Goal: Check status: Check status

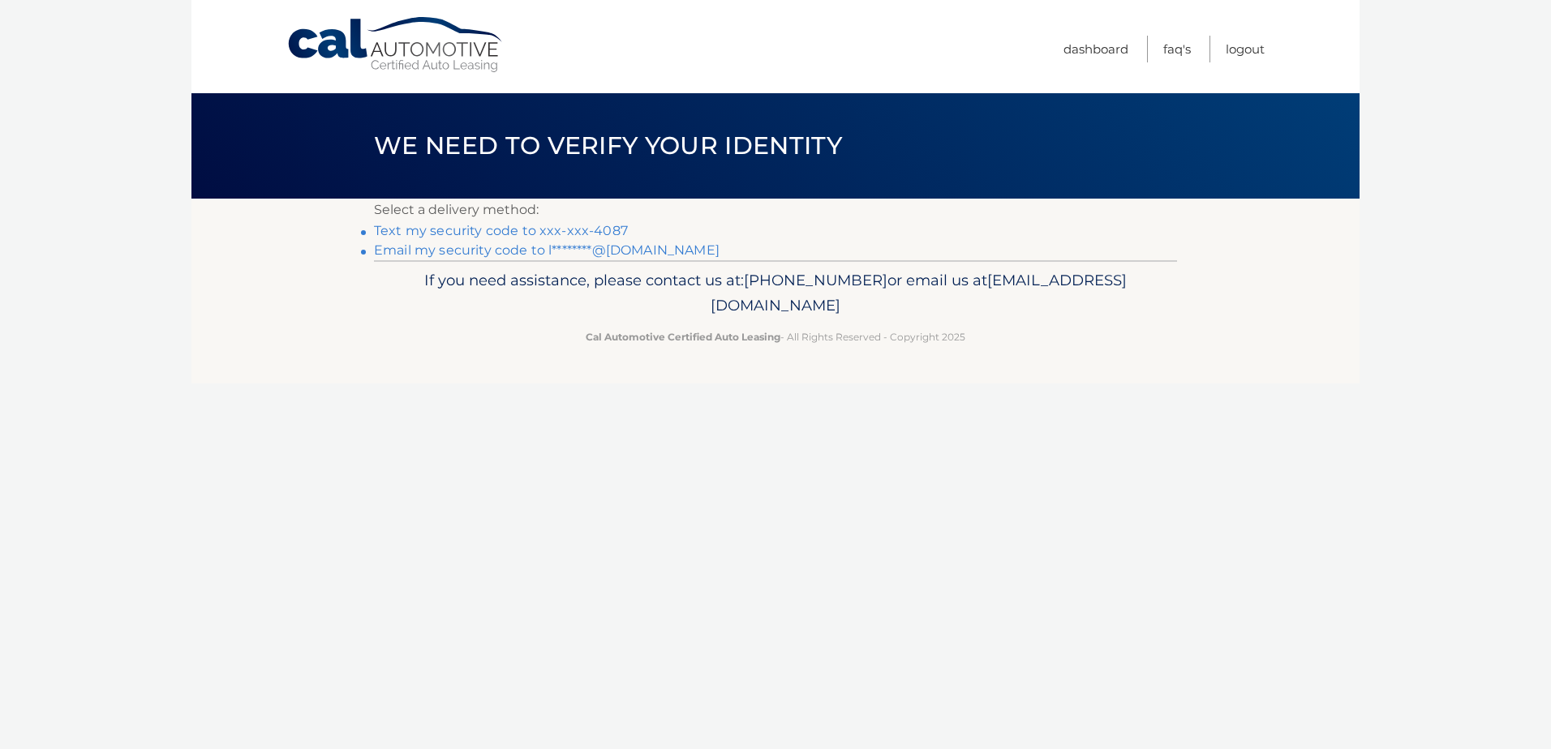
click at [448, 229] on link "Text my security code to xxx-xxx-4087" at bounding box center [501, 230] width 254 height 15
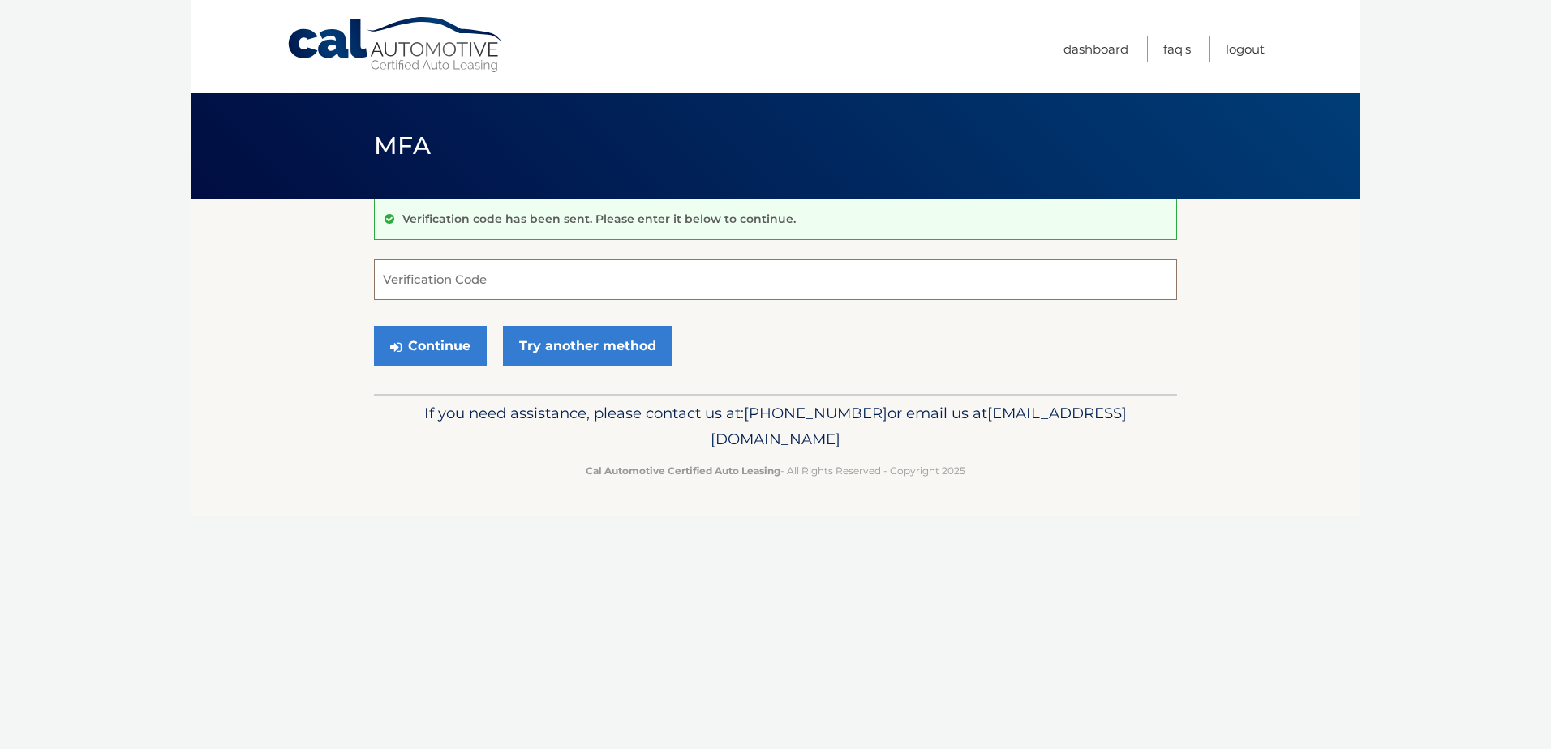
click at [448, 272] on input "Verification Code" at bounding box center [775, 280] width 803 height 41
type input "924370"
click at [374, 326] on button "Continue" at bounding box center [430, 346] width 113 height 41
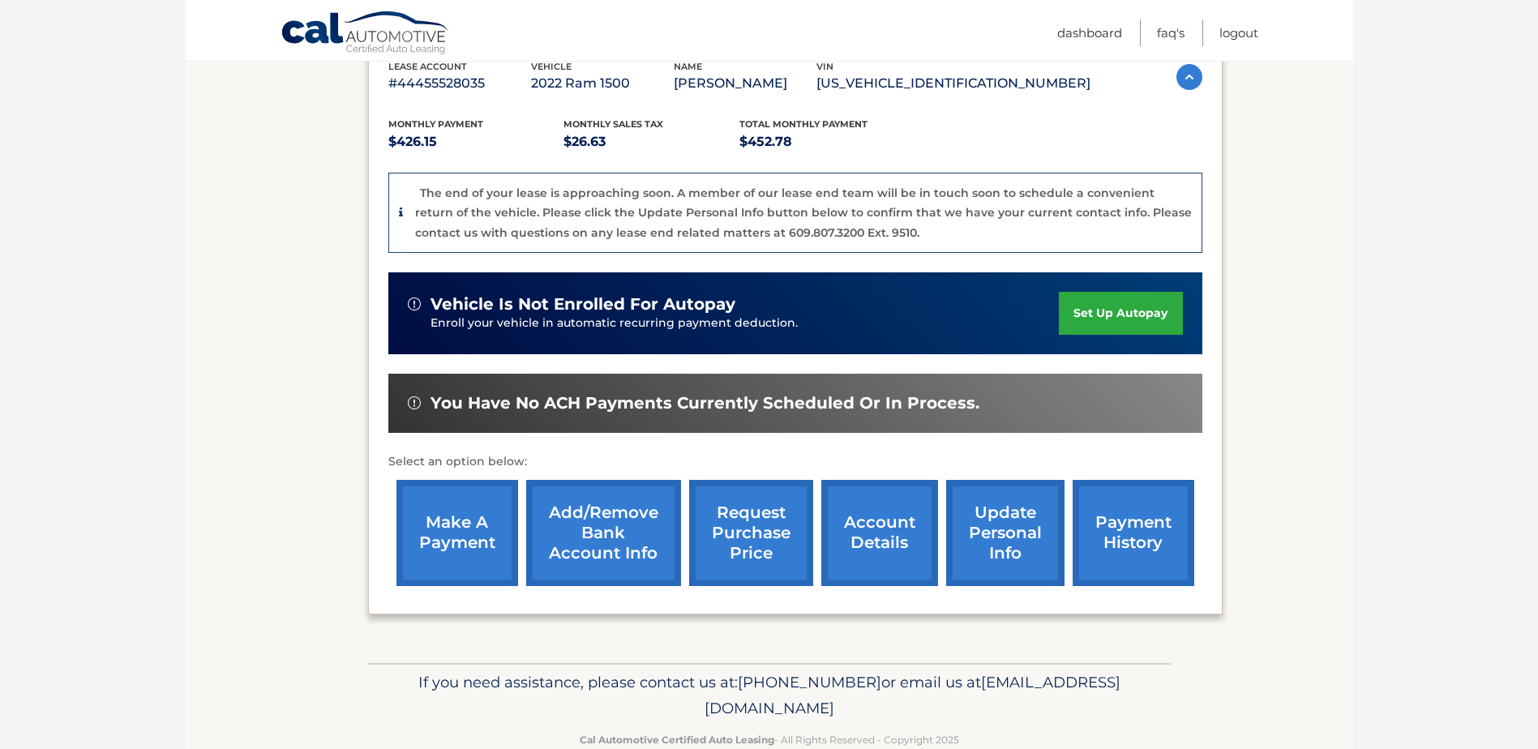
scroll to position [324, 0]
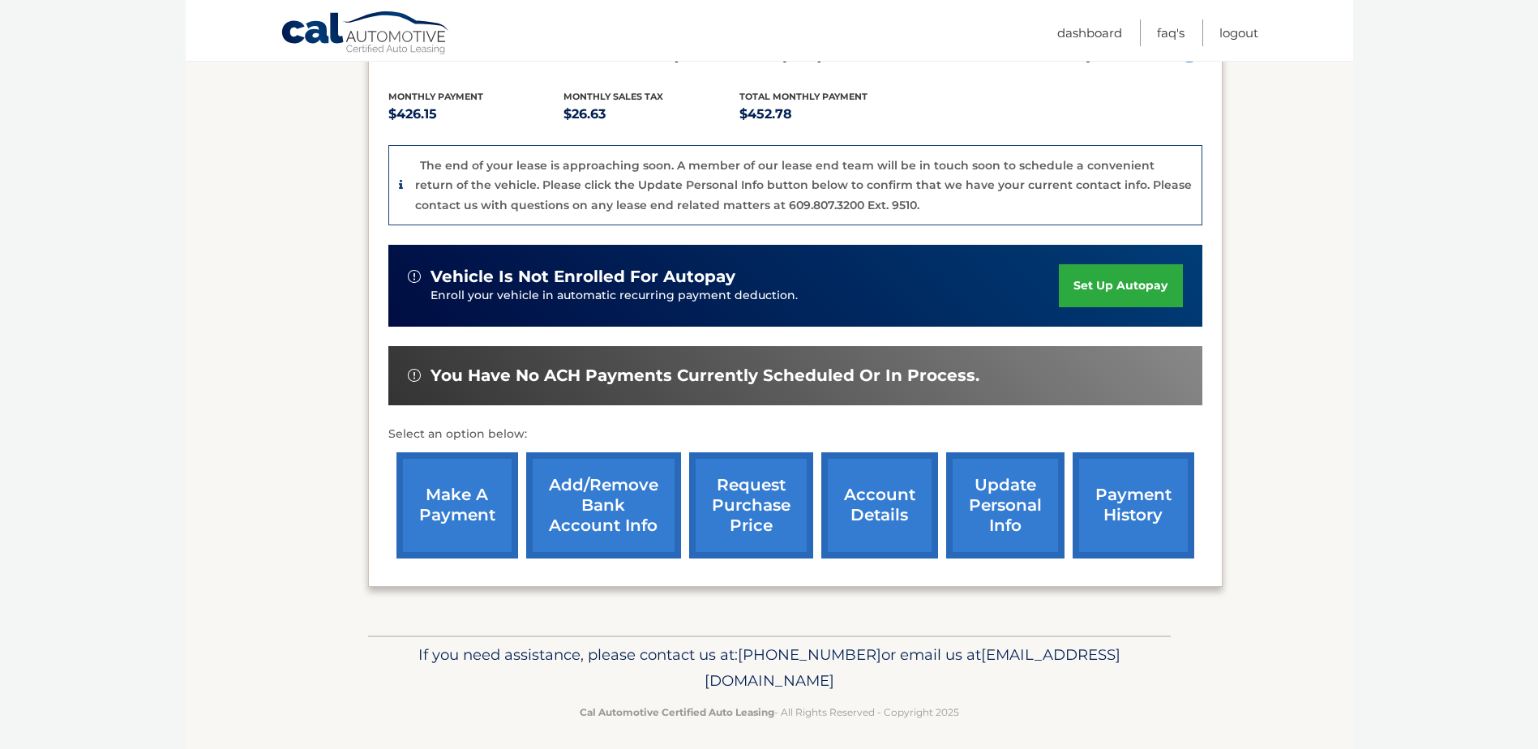
click at [740, 491] on link "request purchase price" at bounding box center [751, 506] width 124 height 106
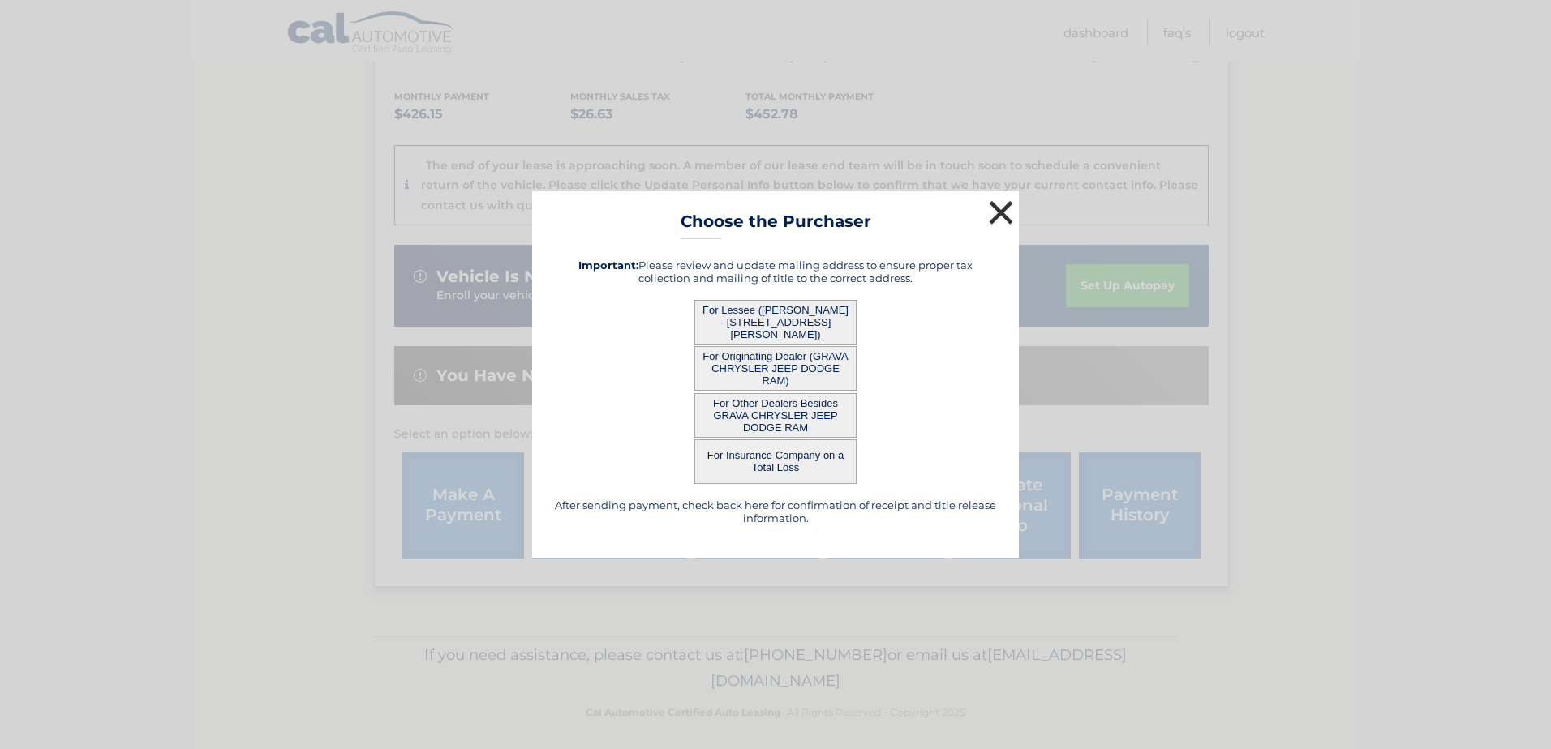
click at [1002, 213] on button "×" at bounding box center [1001, 212] width 32 height 32
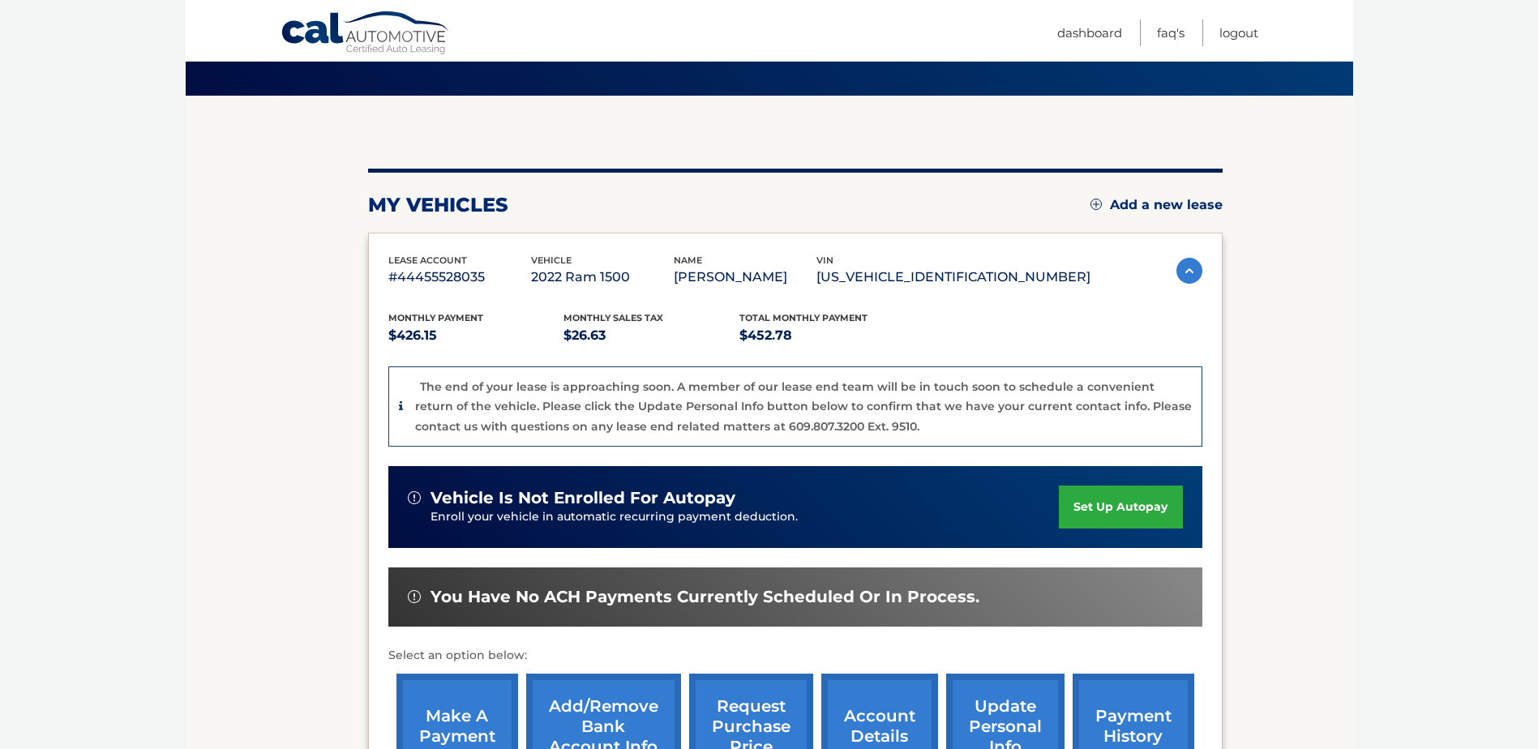
scroll to position [10, 0]
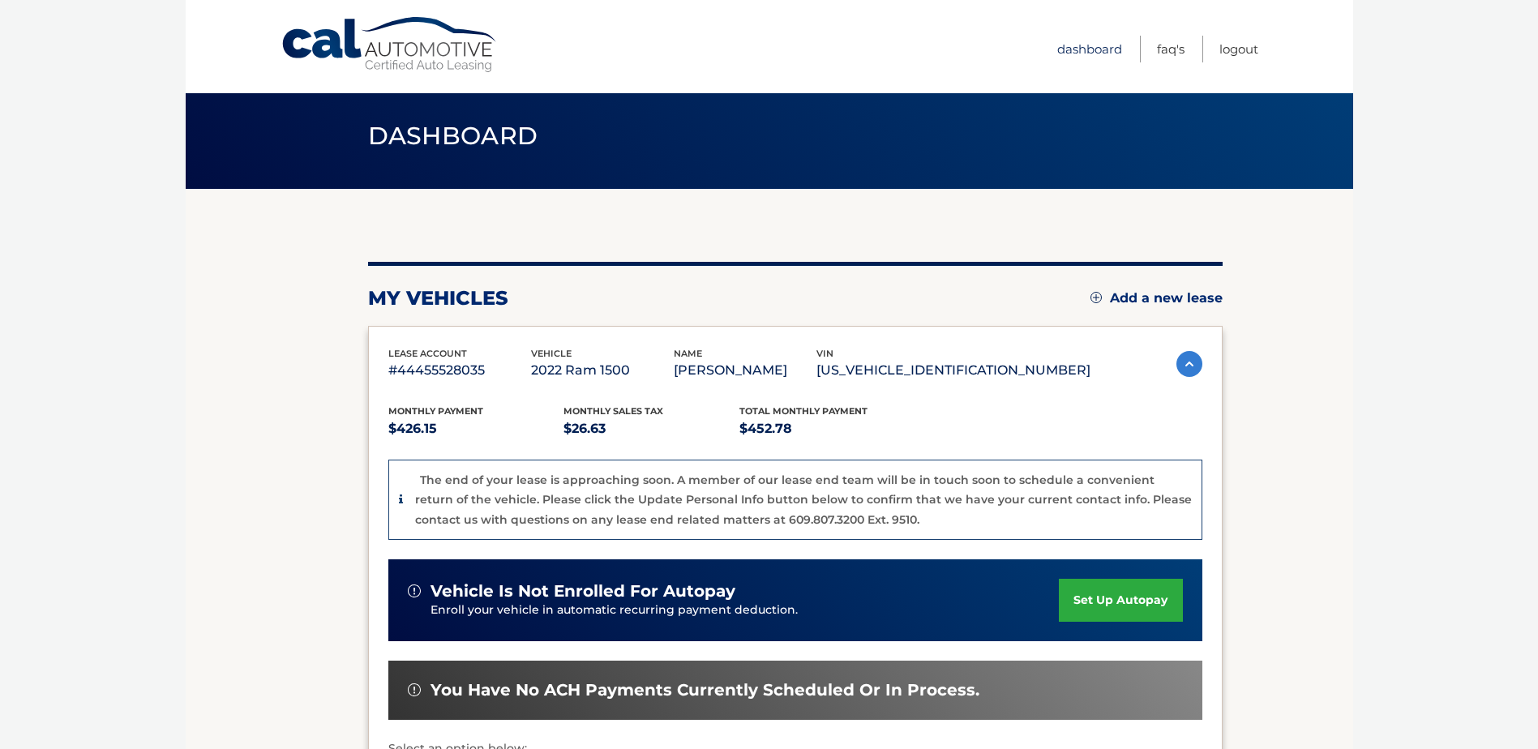
click at [1086, 45] on link "Dashboard" at bounding box center [1090, 49] width 65 height 27
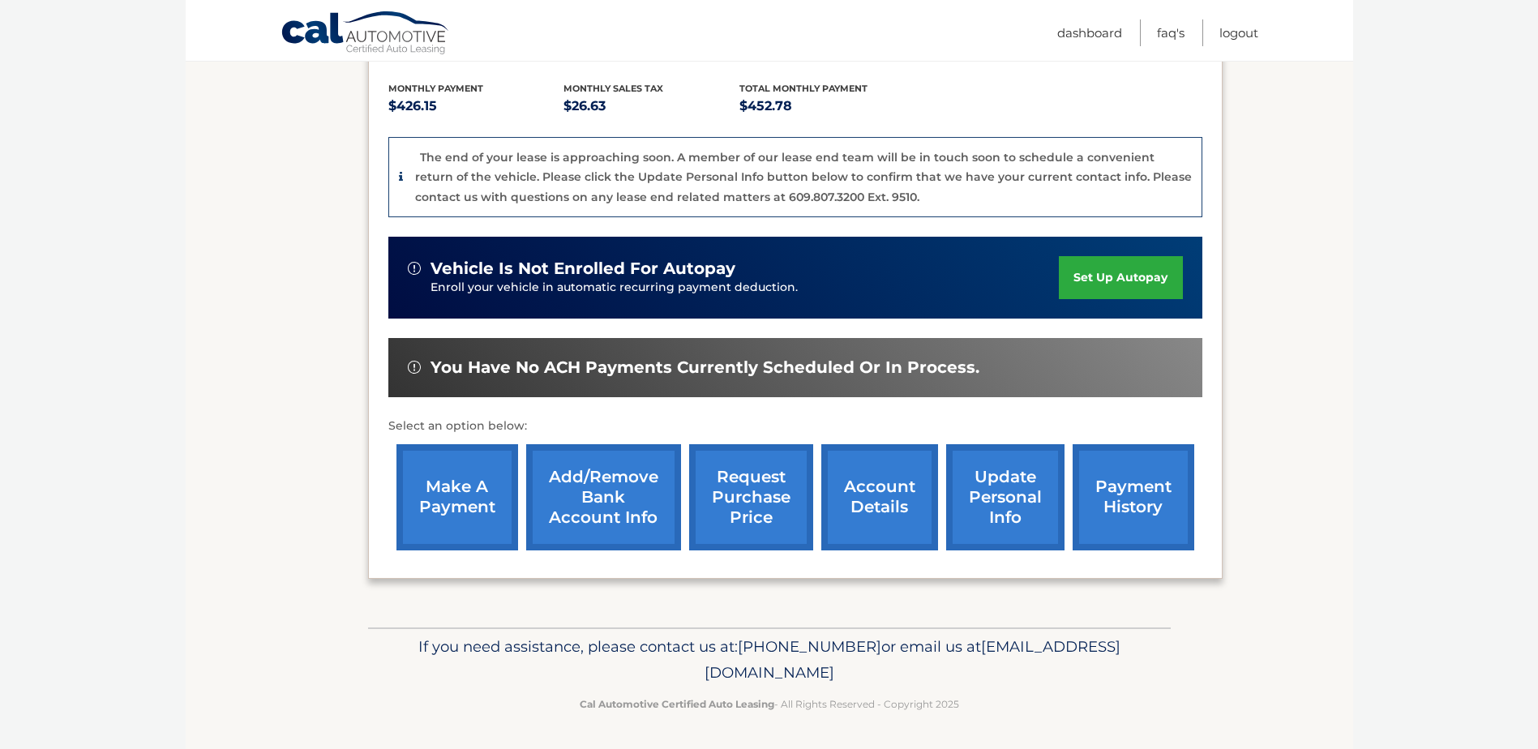
scroll to position [334, 0]
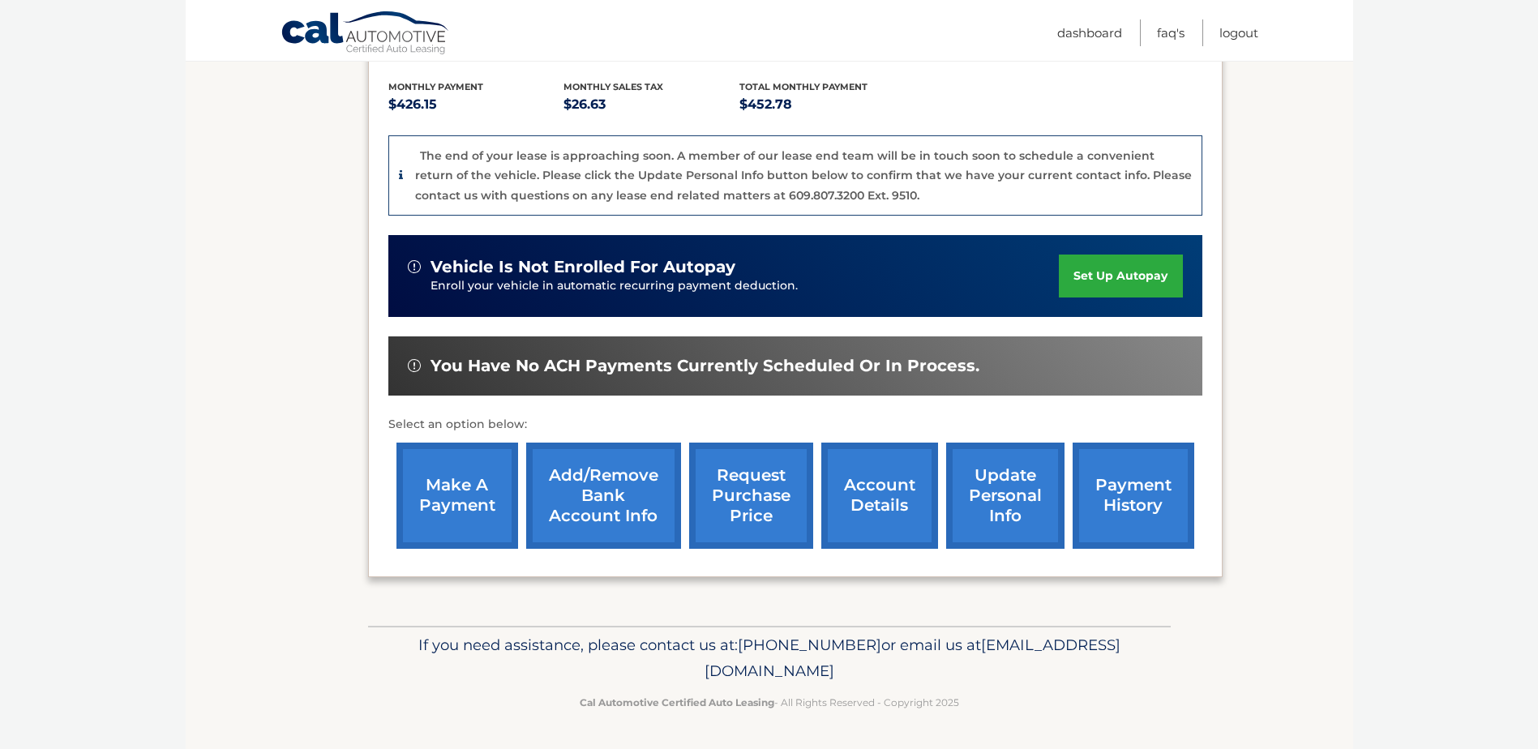
click at [733, 511] on link "request purchase price" at bounding box center [751, 496] width 124 height 106
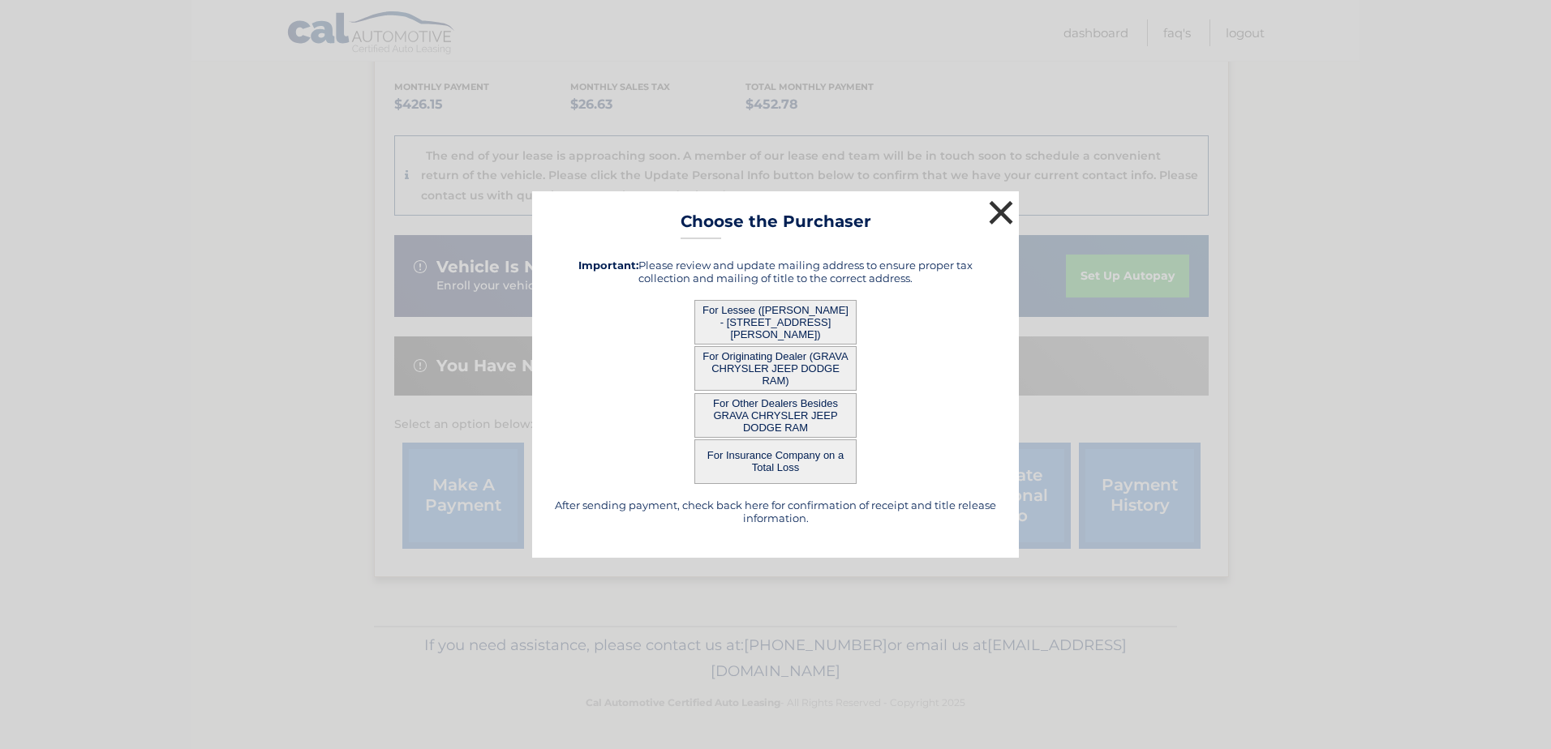
click at [998, 208] on button "×" at bounding box center [1001, 212] width 32 height 32
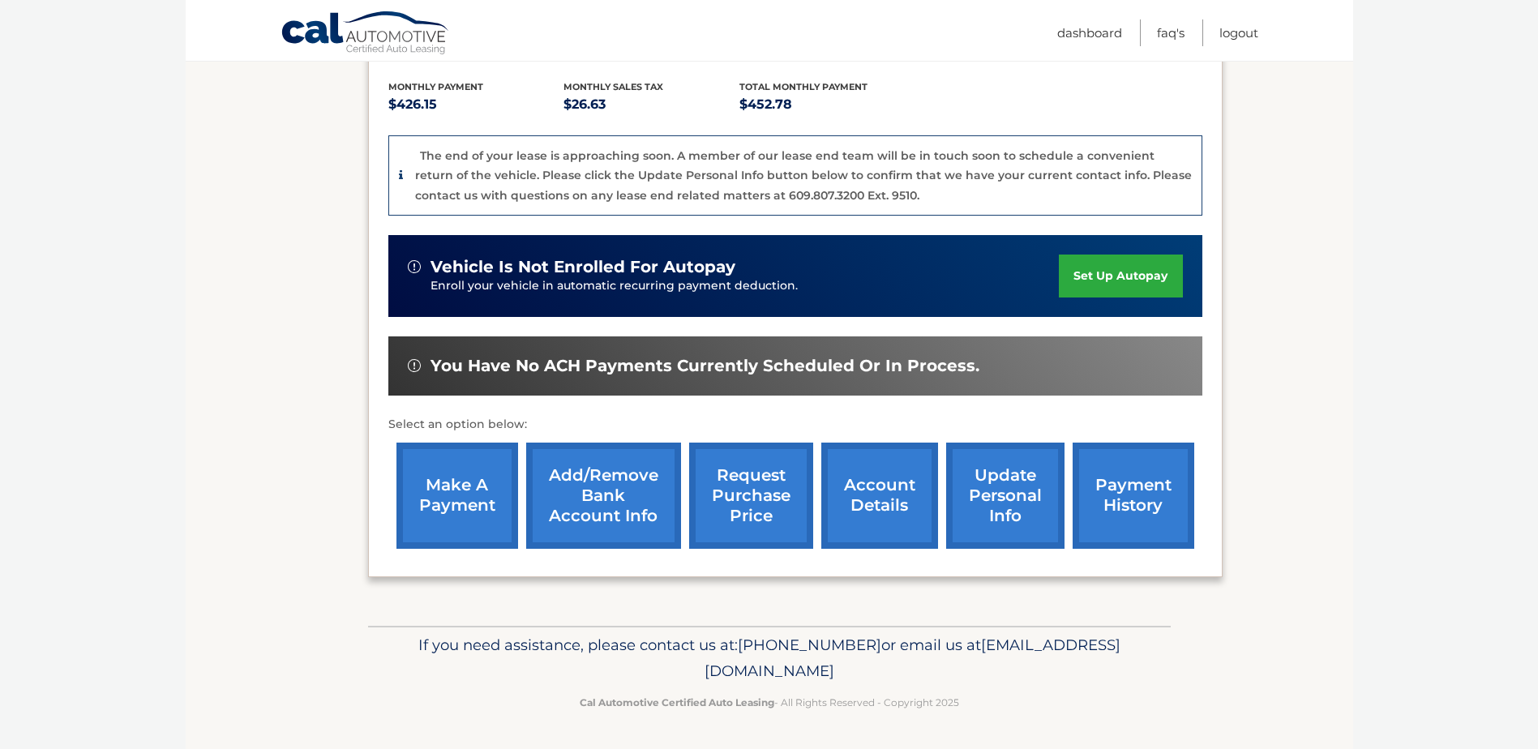
click at [883, 491] on link "account details" at bounding box center [880, 496] width 117 height 106
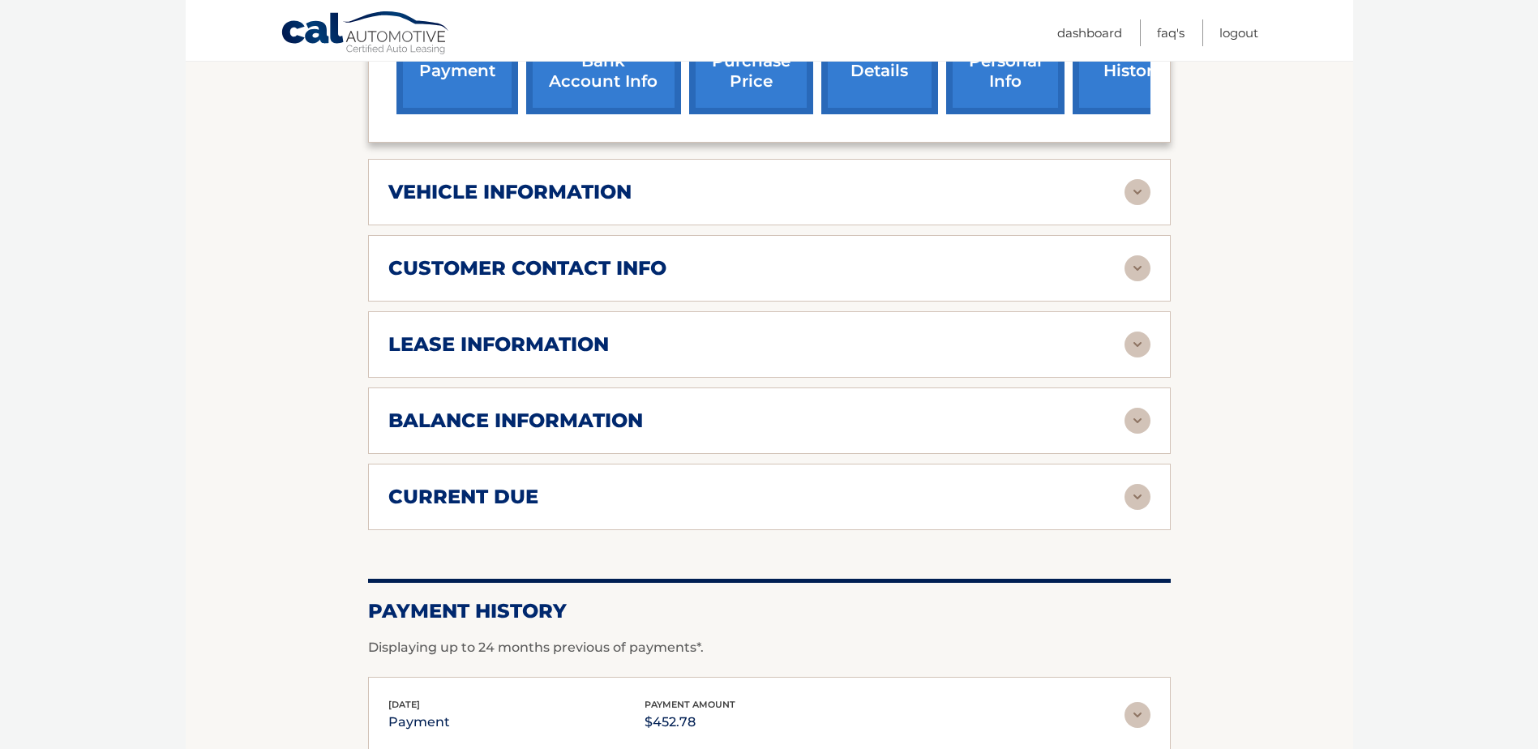
scroll to position [730, 0]
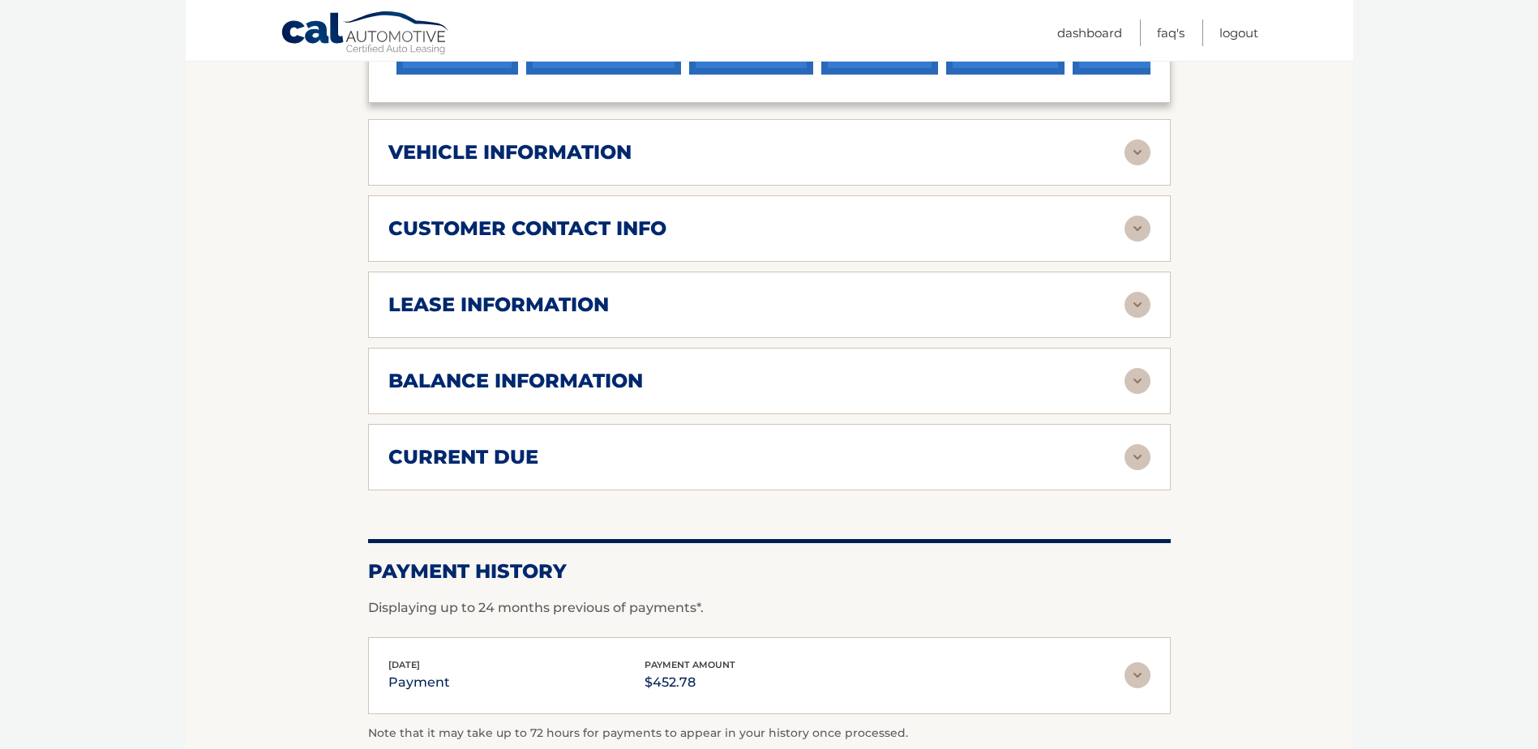
click at [1137, 375] on img at bounding box center [1138, 381] width 26 height 26
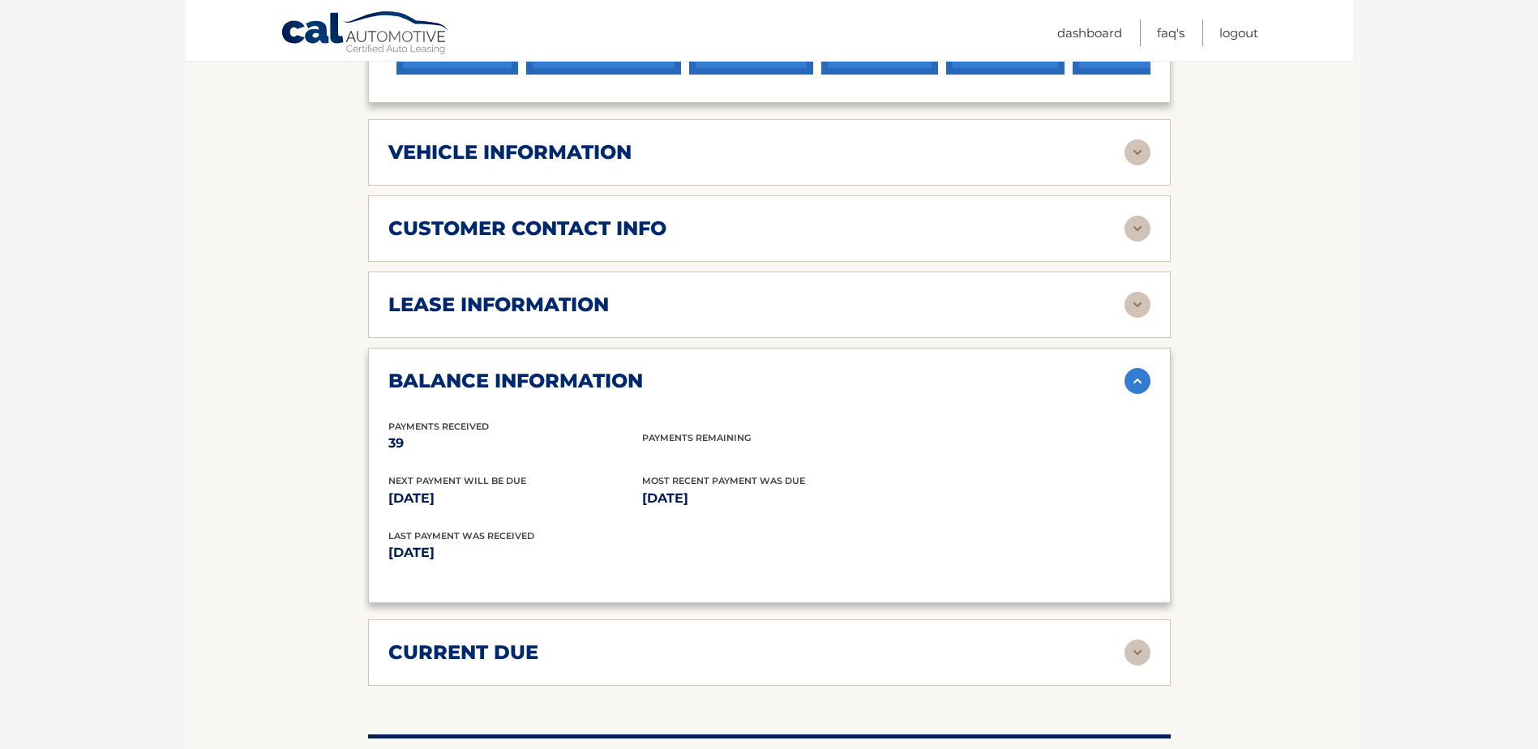
click at [1145, 306] on img at bounding box center [1138, 305] width 26 height 26
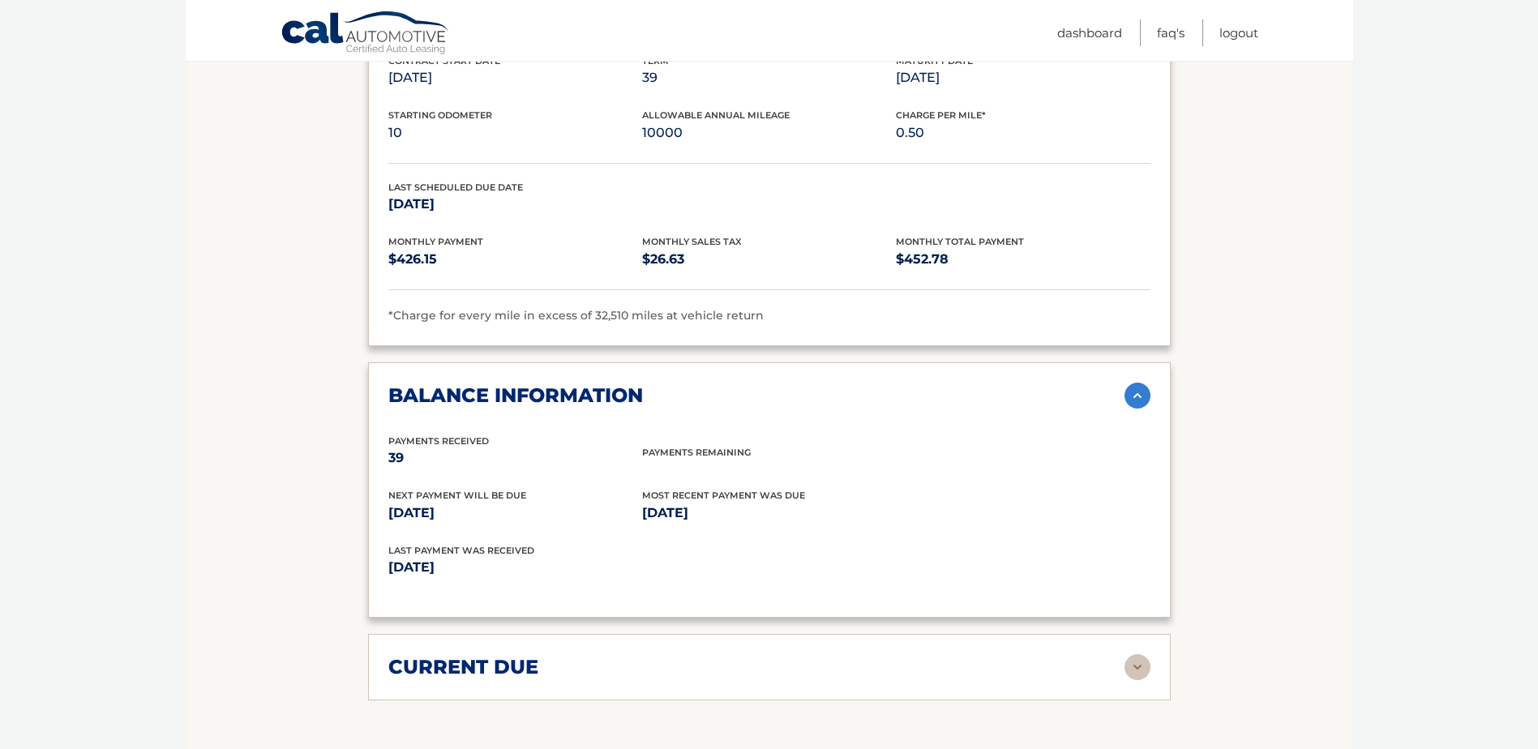
scroll to position [1054, 0]
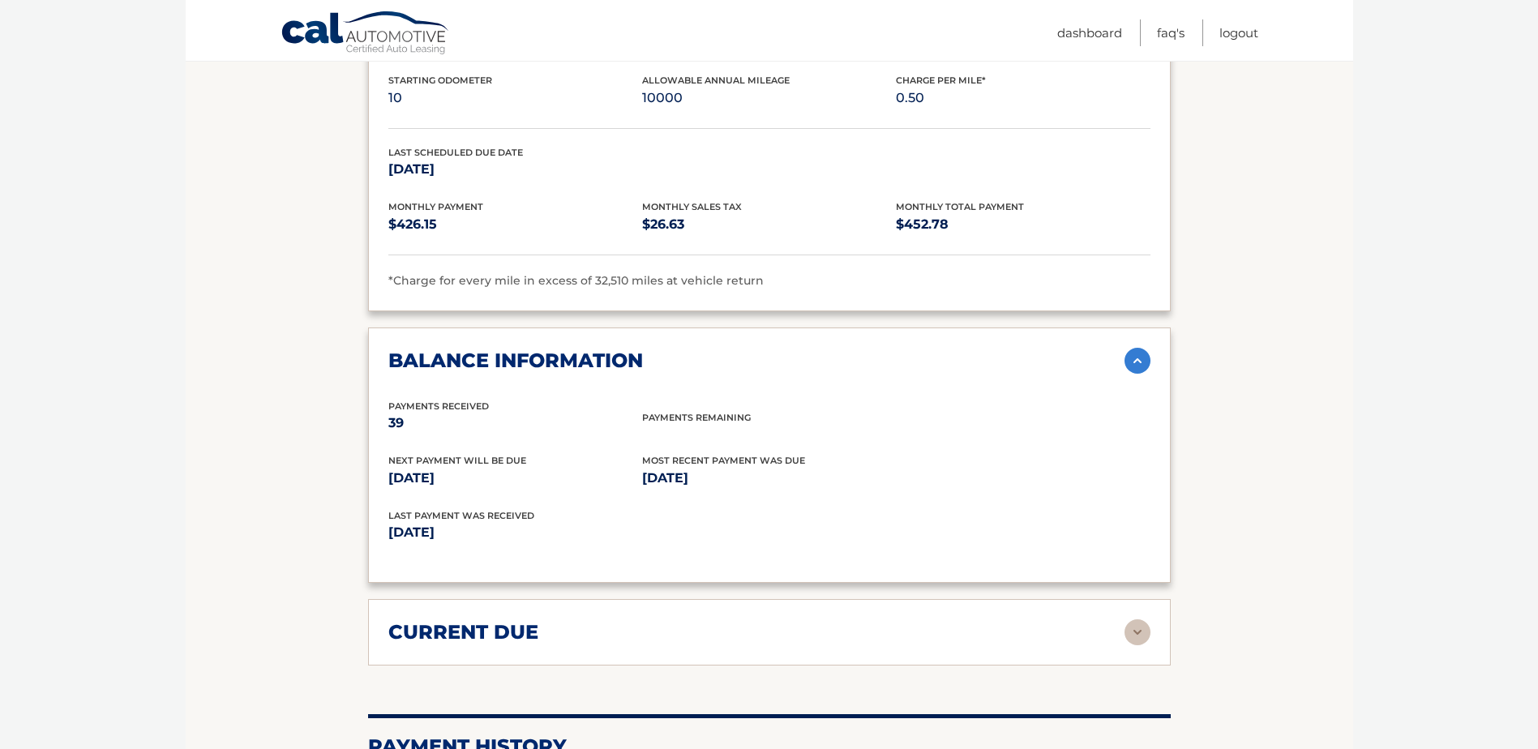
click at [1141, 628] on img at bounding box center [1138, 633] width 26 height 26
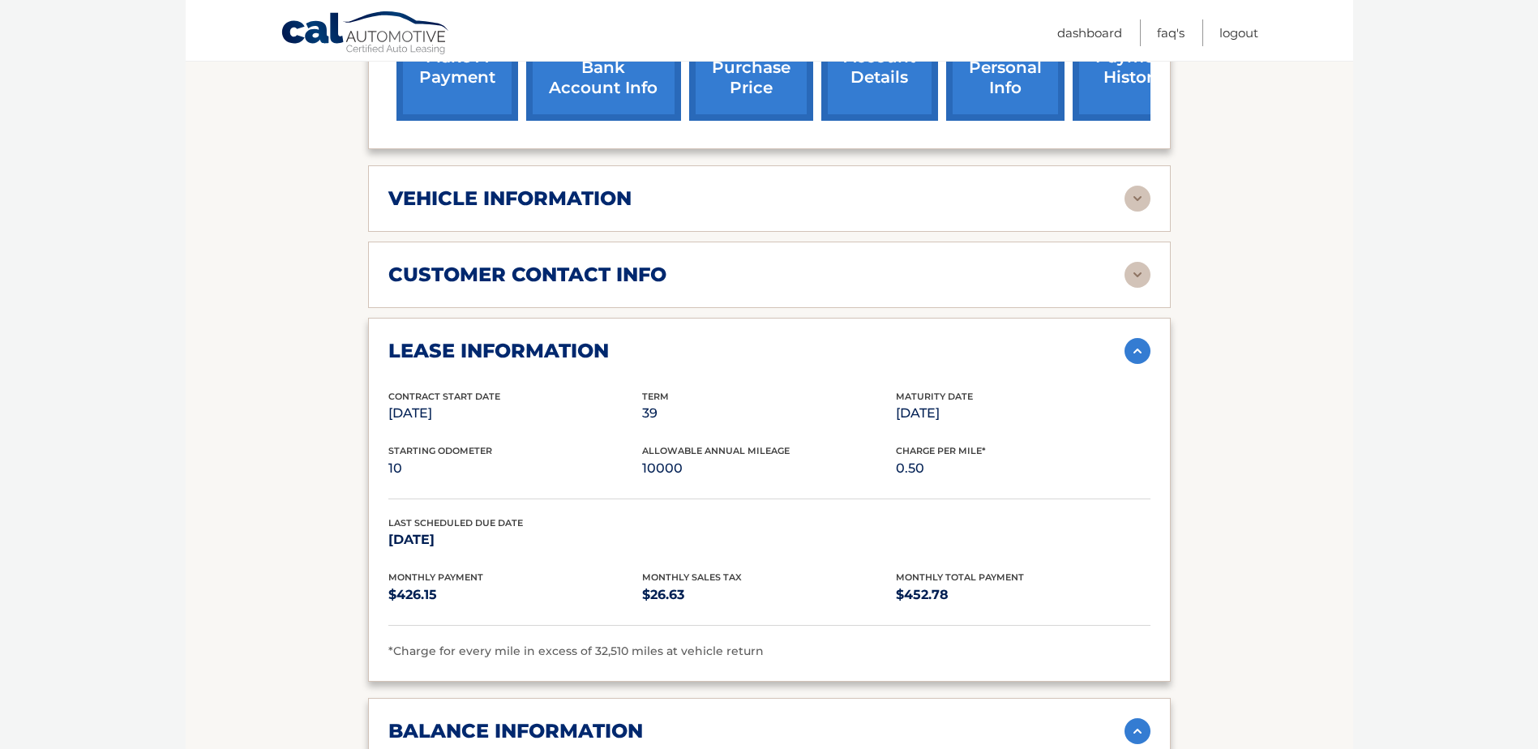
scroll to position [649, 0]
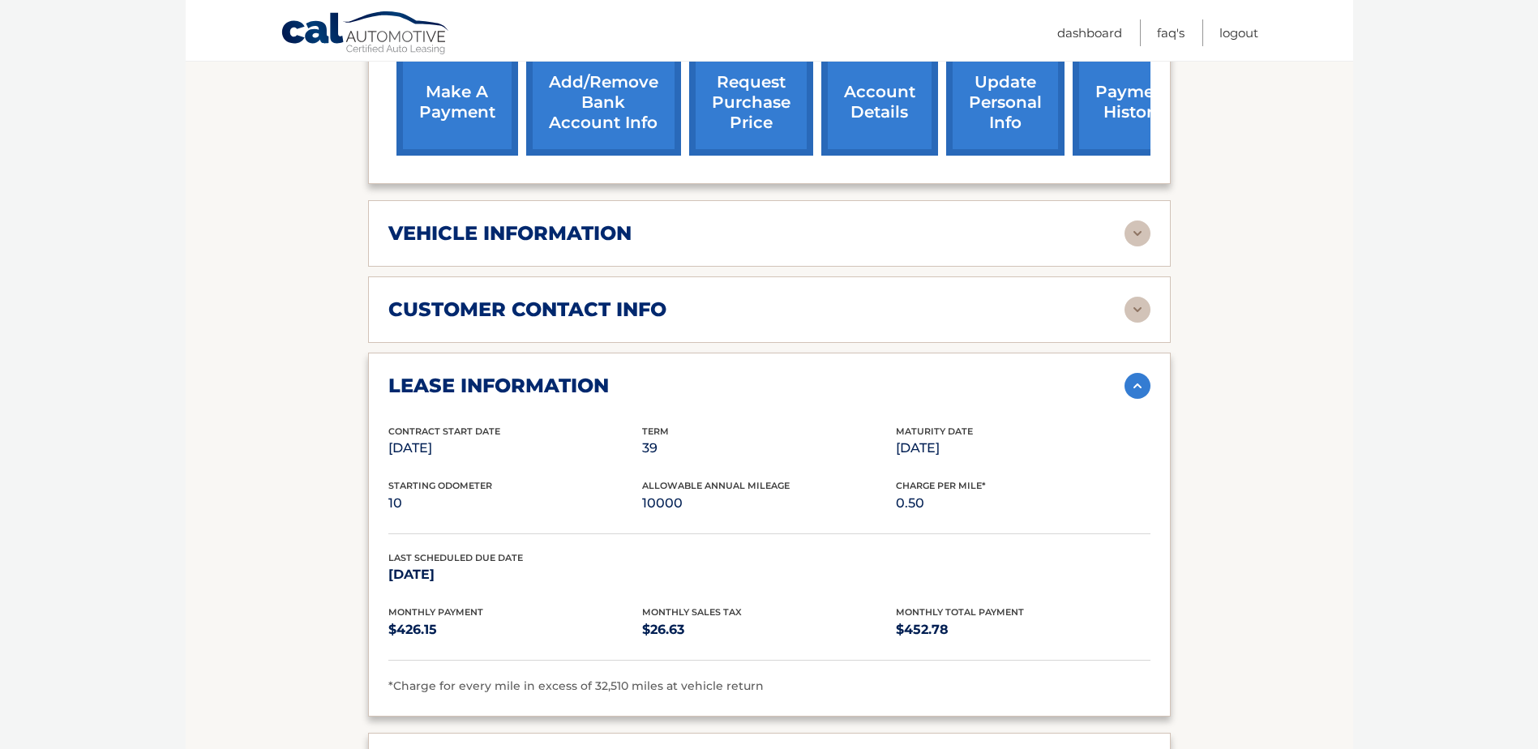
click at [1144, 307] on img at bounding box center [1138, 310] width 26 height 26
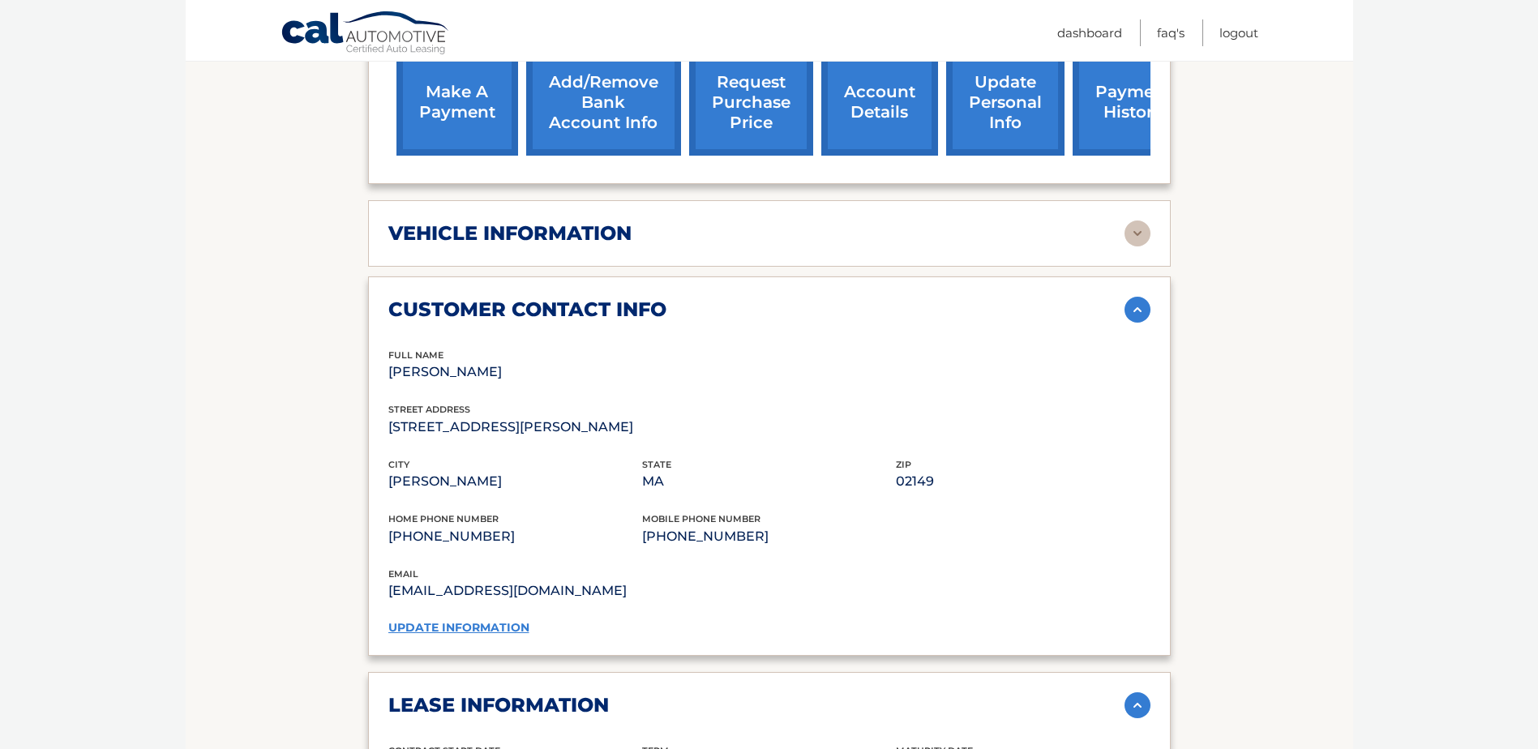
click at [1126, 234] on img at bounding box center [1138, 234] width 26 height 26
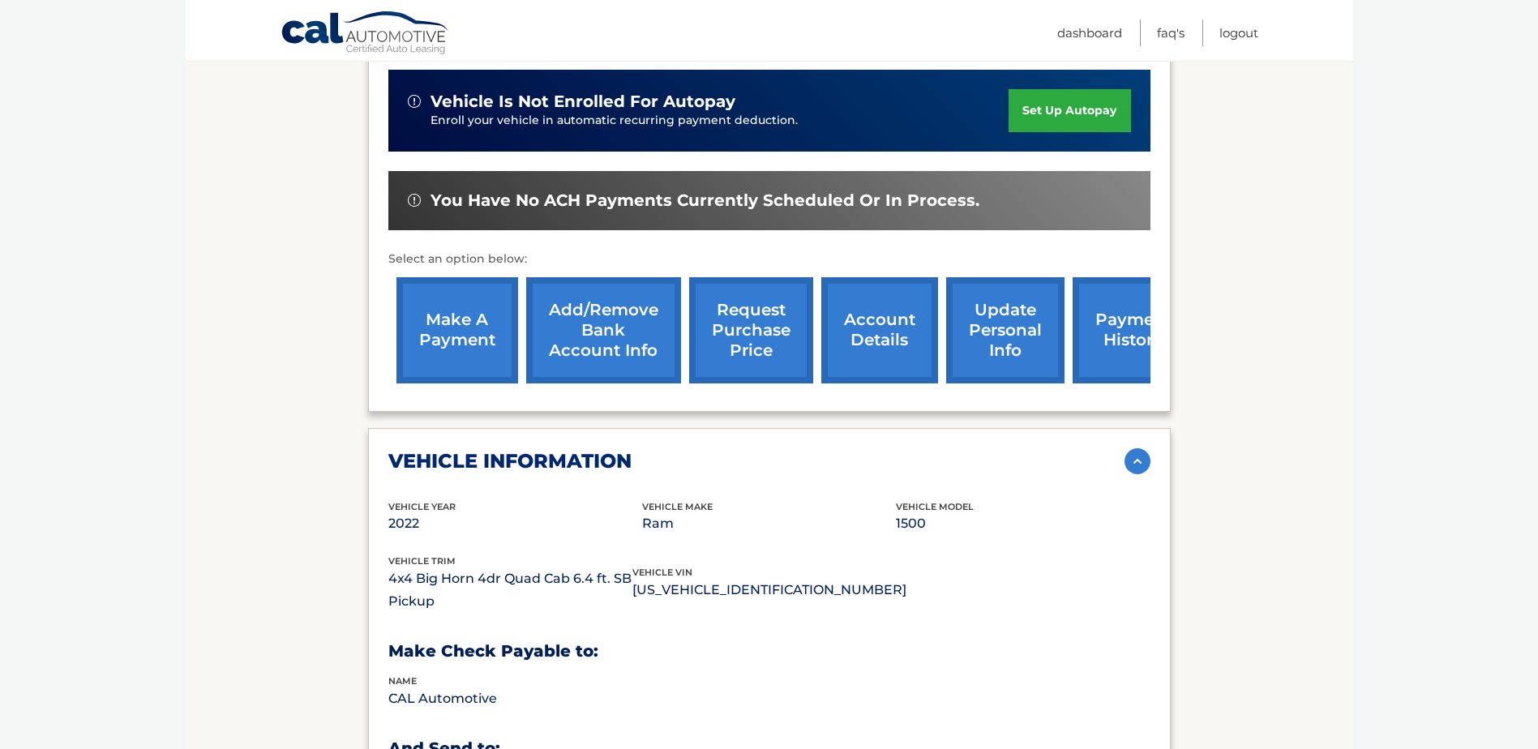
scroll to position [405, 0]
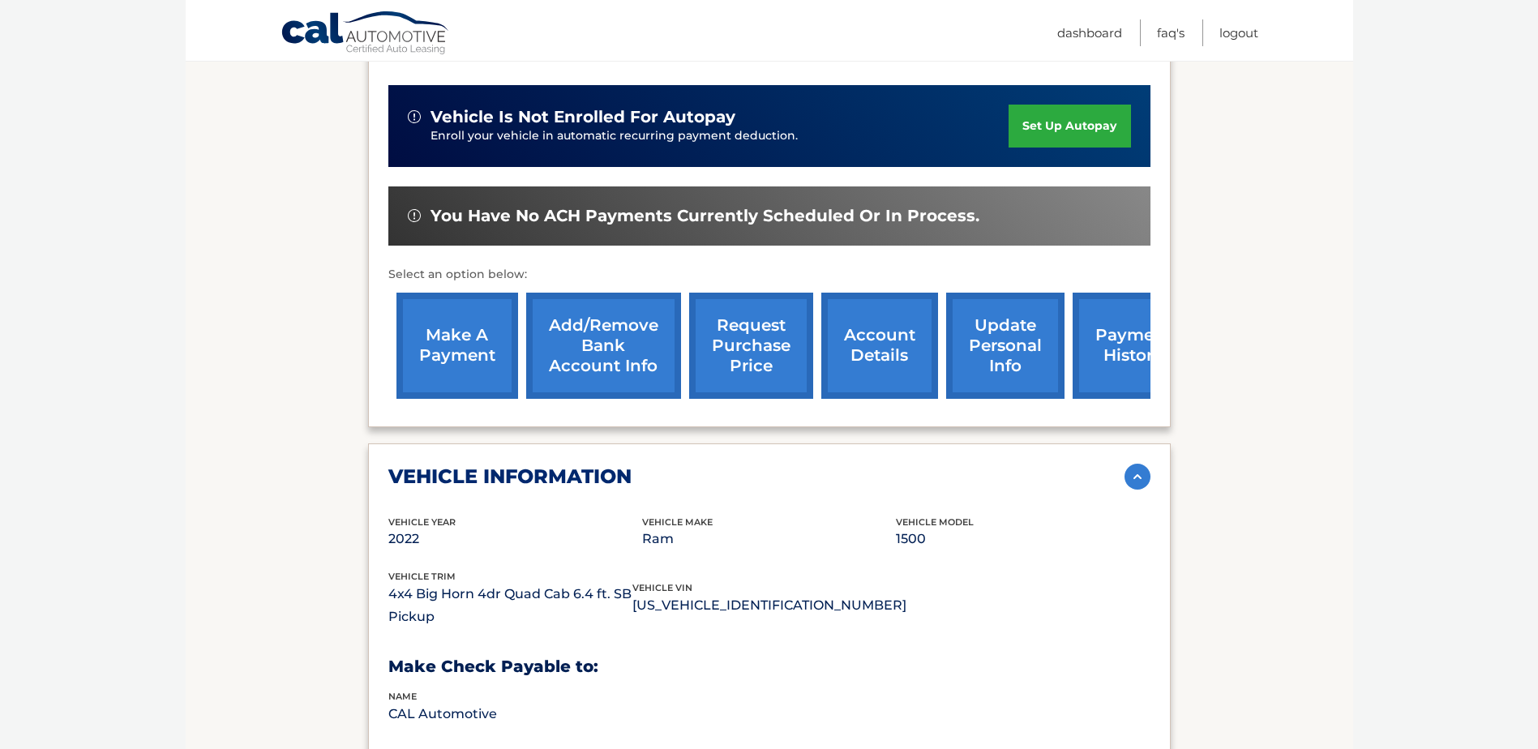
click at [1043, 272] on p "Select an option below:" at bounding box center [769, 274] width 762 height 19
click at [1083, 336] on link "payment history" at bounding box center [1134, 346] width 122 height 106
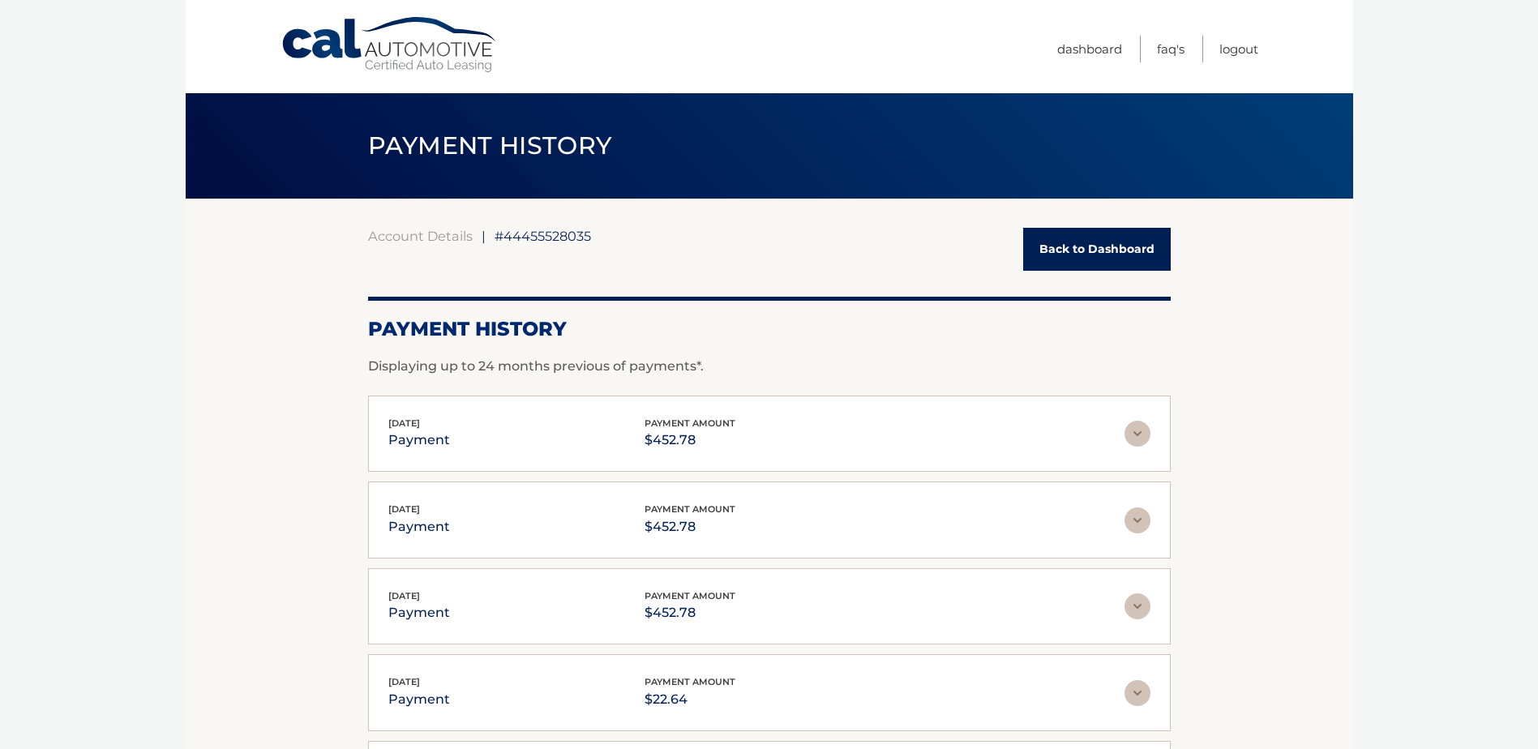
click at [1064, 252] on link "Back to Dashboard" at bounding box center [1097, 249] width 148 height 43
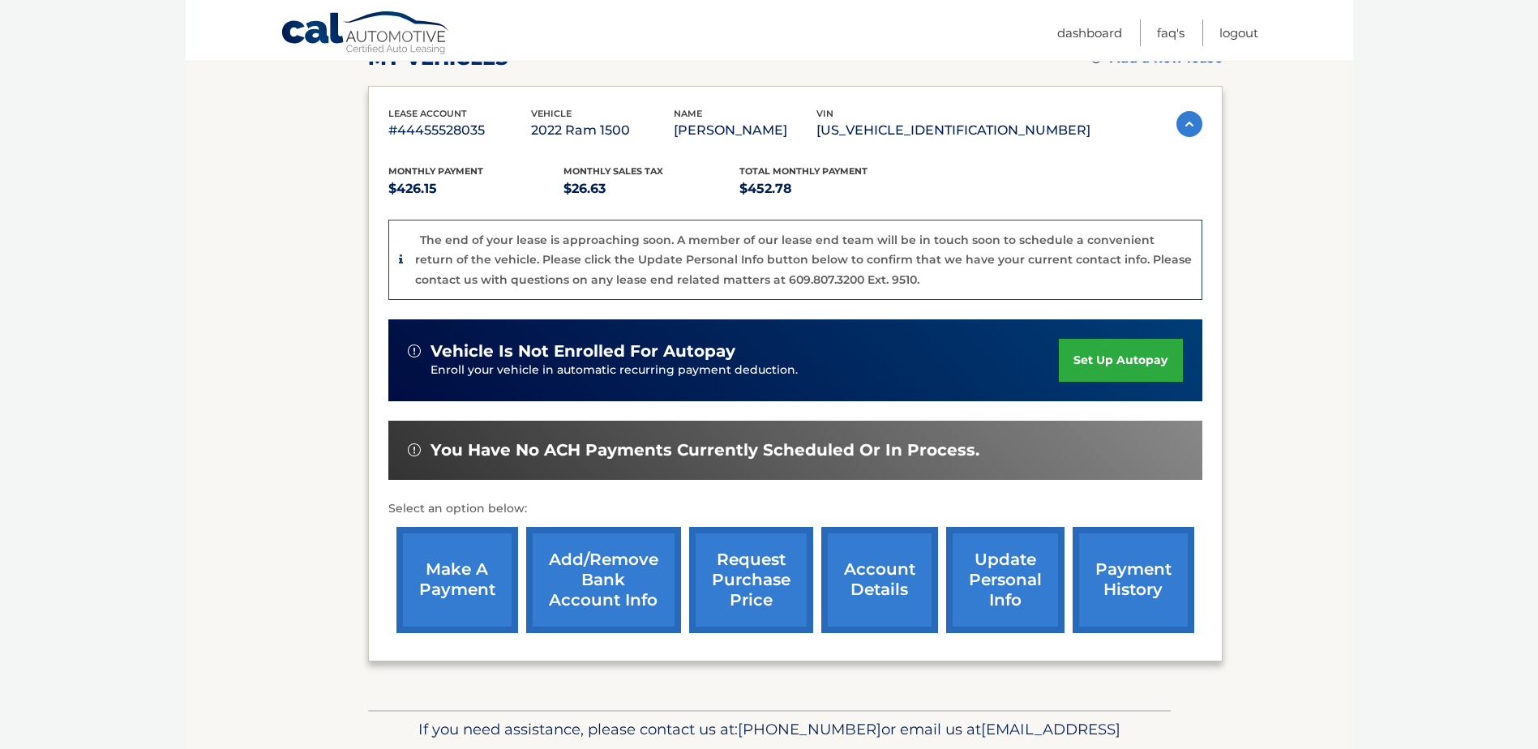
scroll to position [253, 0]
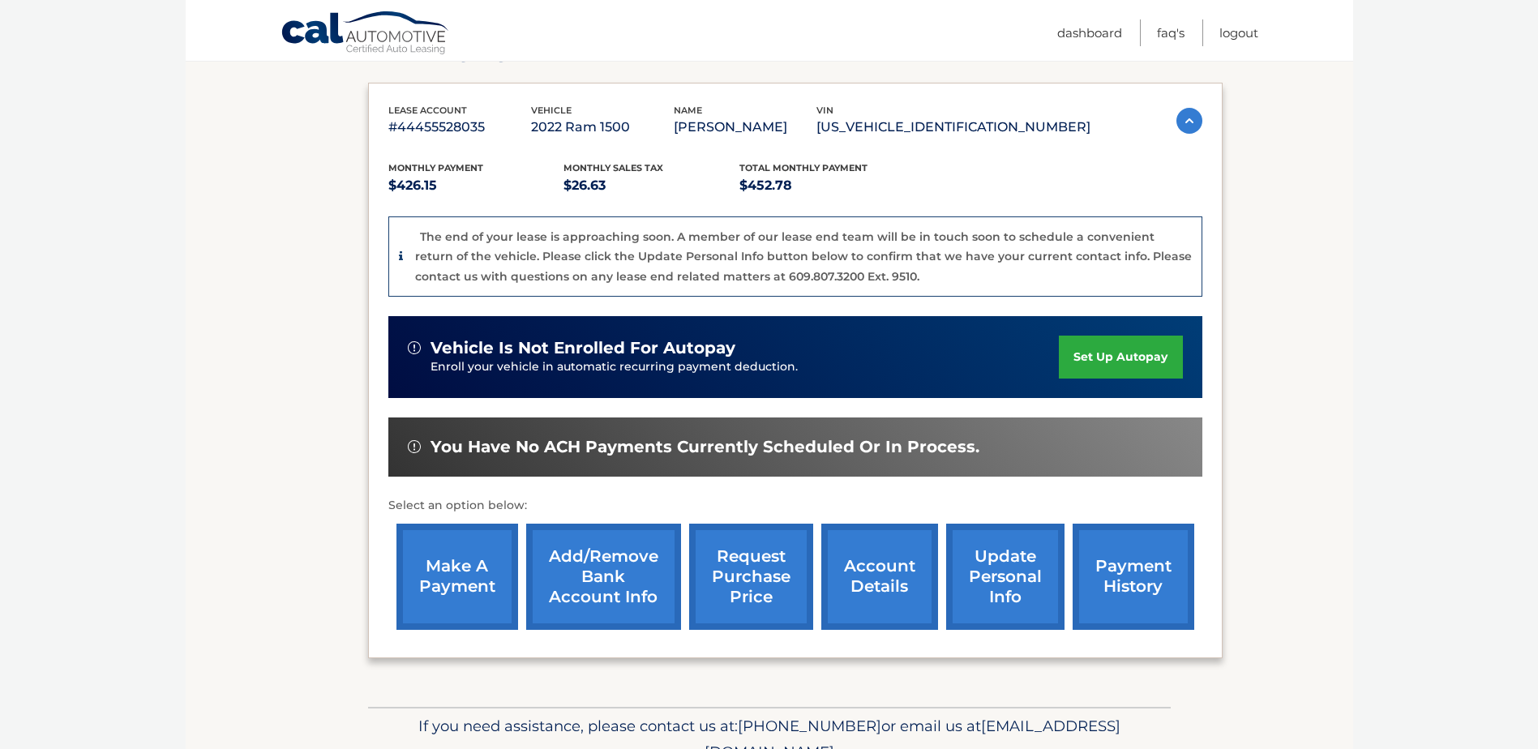
click at [751, 570] on link "request purchase price" at bounding box center [751, 577] width 124 height 106
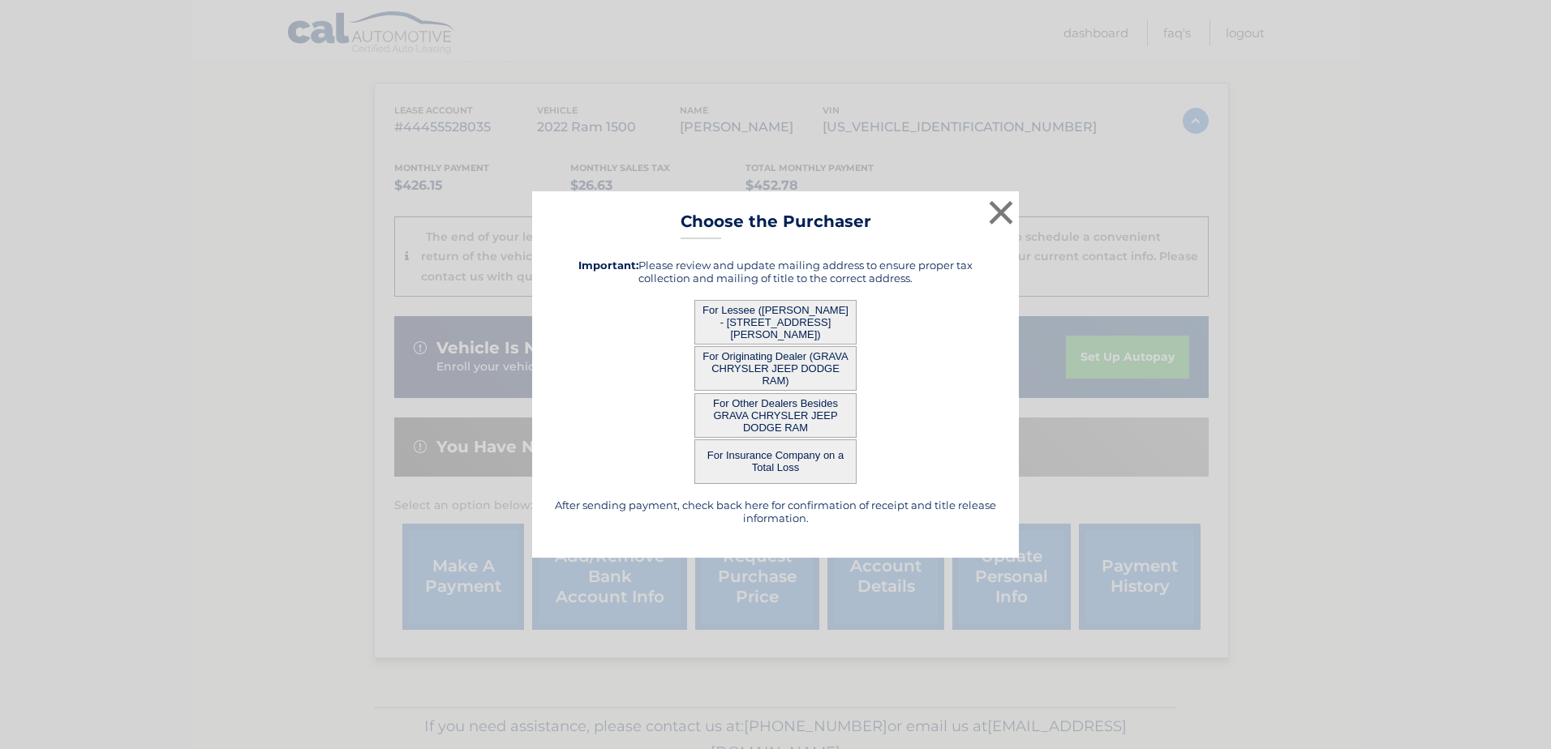
click at [719, 369] on button "For Originating Dealer (GRAVA CHRYSLER JEEP DODGE RAM)" at bounding box center [775, 368] width 162 height 45
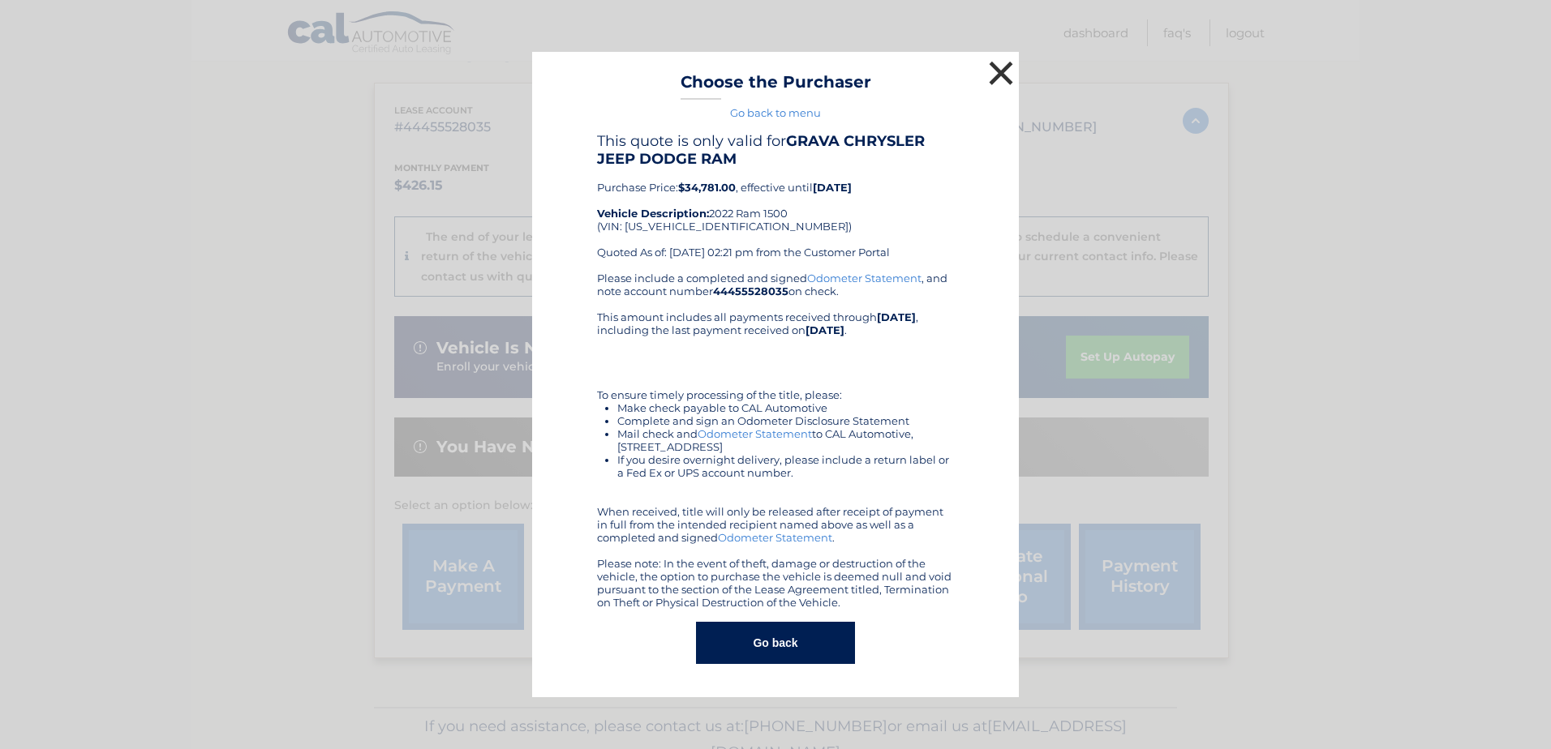
drag, startPoint x: 1001, startPoint y: 73, endPoint x: 964, endPoint y: 49, distance: 43.9
click at [993, 67] on button "×" at bounding box center [1001, 73] width 32 height 32
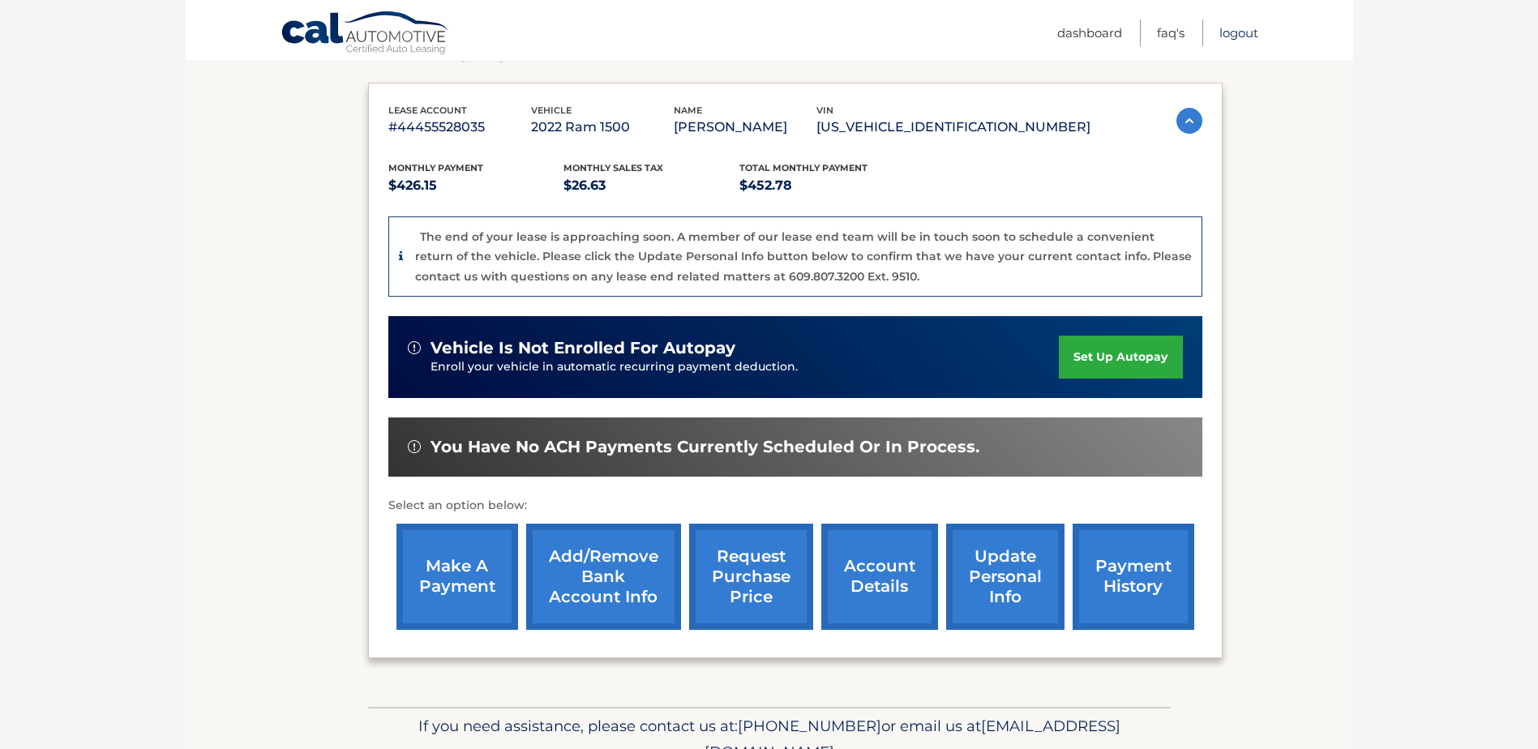
click at [1224, 32] on link "Logout" at bounding box center [1239, 32] width 39 height 27
